Goal: Information Seeking & Learning: Learn about a topic

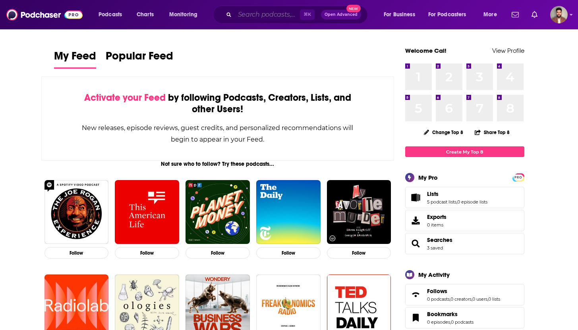
click at [248, 17] on input "Search podcasts, credits, & more..." at bounding box center [267, 14] width 65 height 13
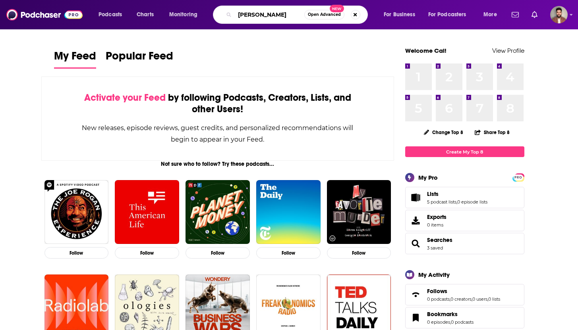
type input "[PERSON_NAME]"
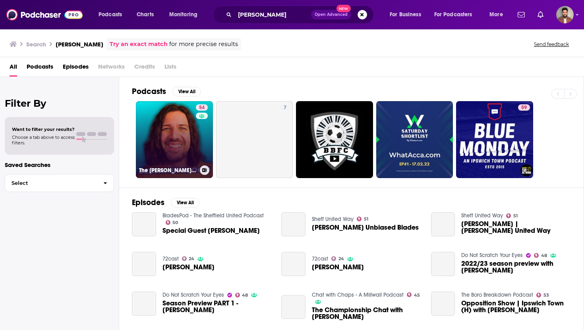
click at [164, 130] on link "54 The [PERSON_NAME] Football Channel" at bounding box center [174, 139] width 77 height 77
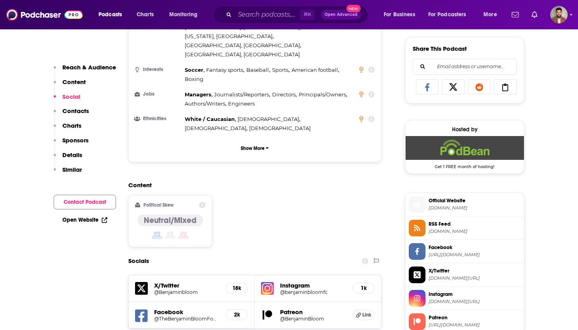
scroll to position [635, 0]
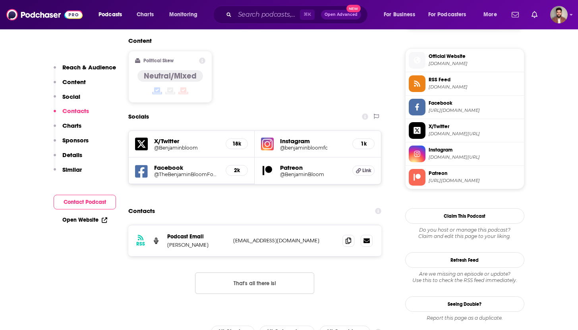
click at [168, 145] on h5 "@Benjaminbloom" at bounding box center [187, 148] width 66 height 6
